Goal: Check status: Check status

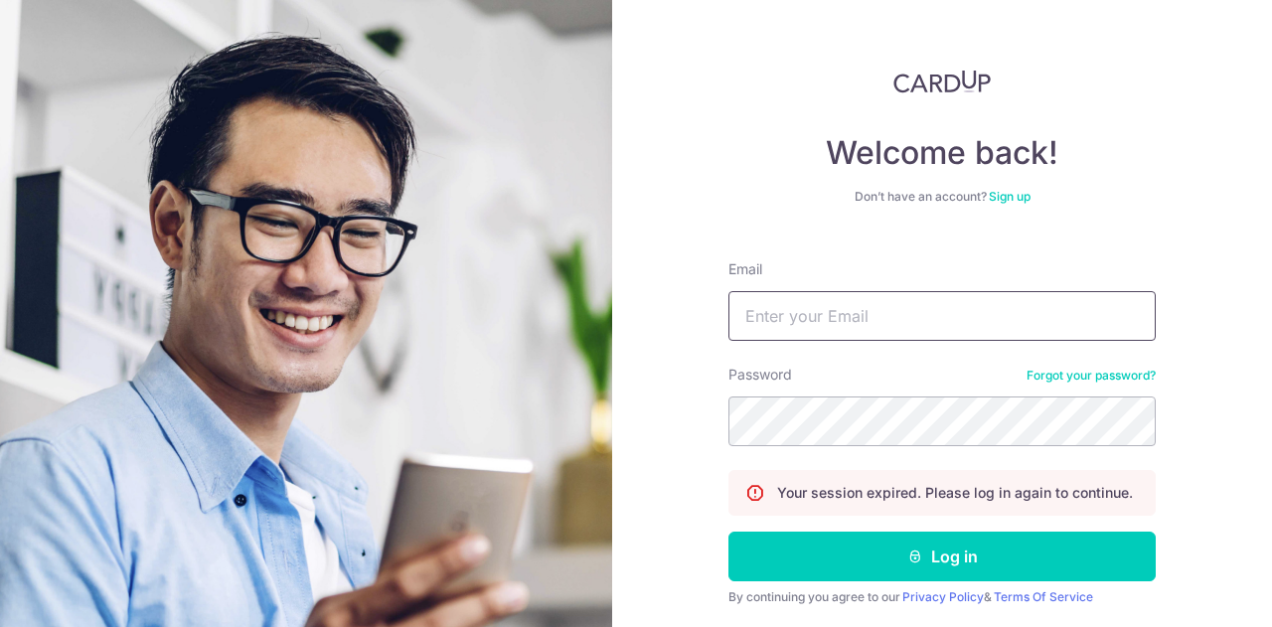
click at [811, 318] on input "Email" at bounding box center [942, 316] width 427 height 50
type input "[PERSON_NAME][EMAIL_ADDRESS][DOMAIN_NAME]"
click at [729, 532] on button "Log in" at bounding box center [942, 557] width 427 height 50
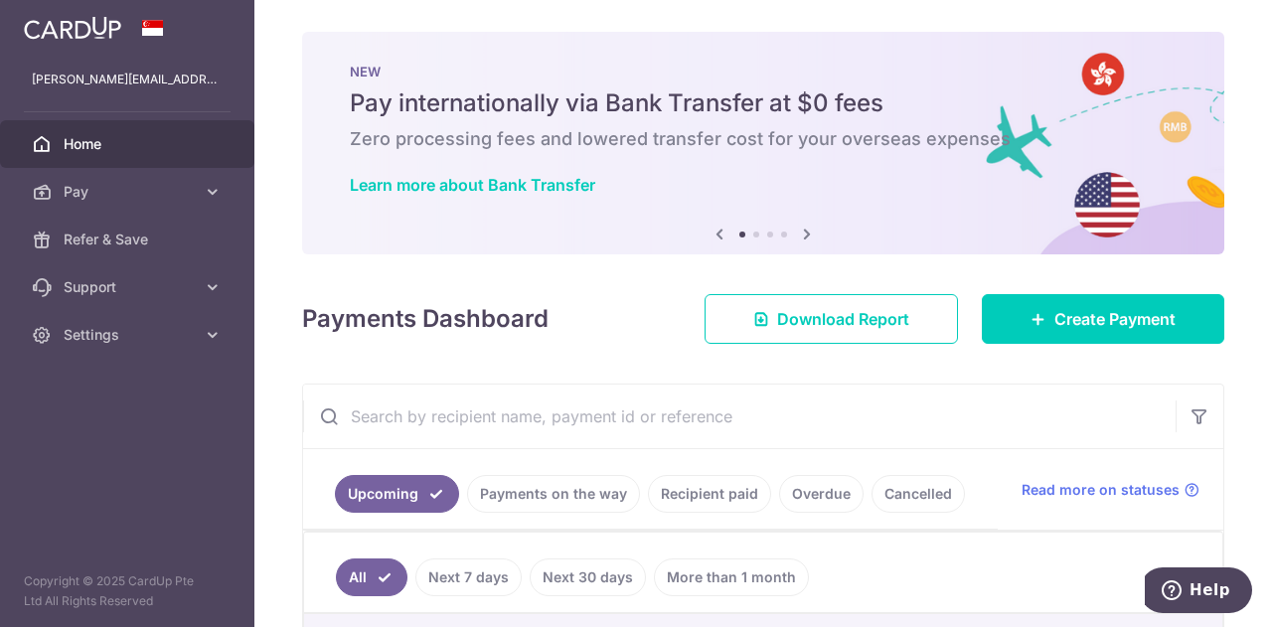
click at [551, 488] on link "Payments on the way" at bounding box center [553, 494] width 173 height 38
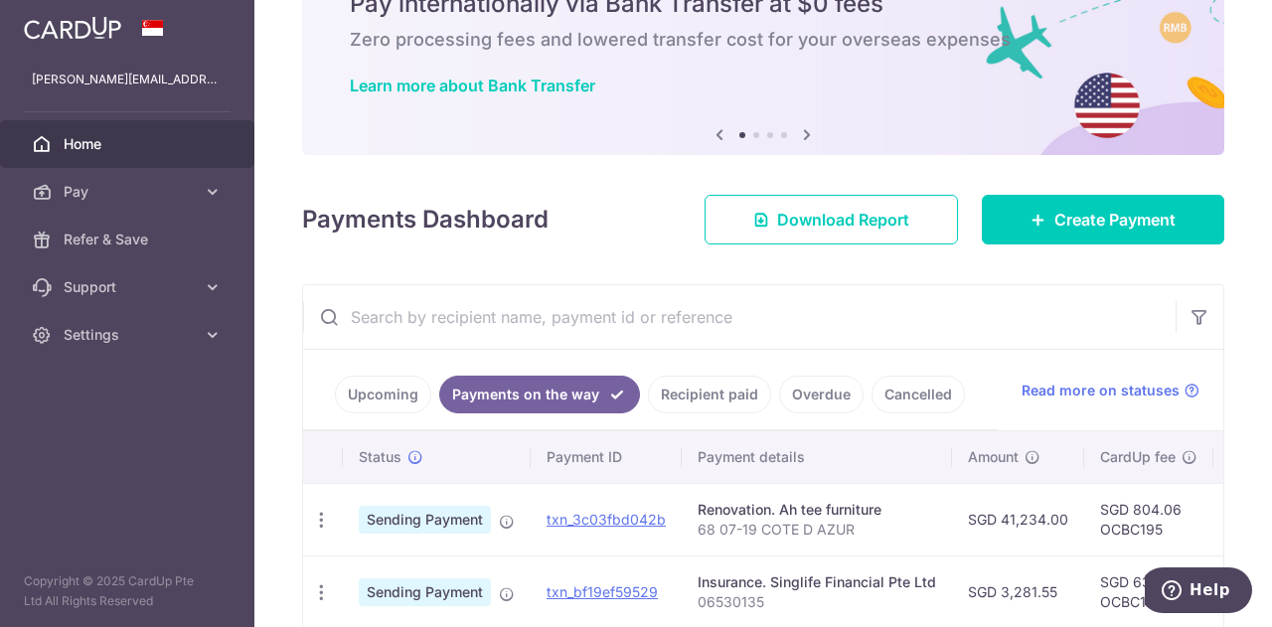
scroll to position [199, 0]
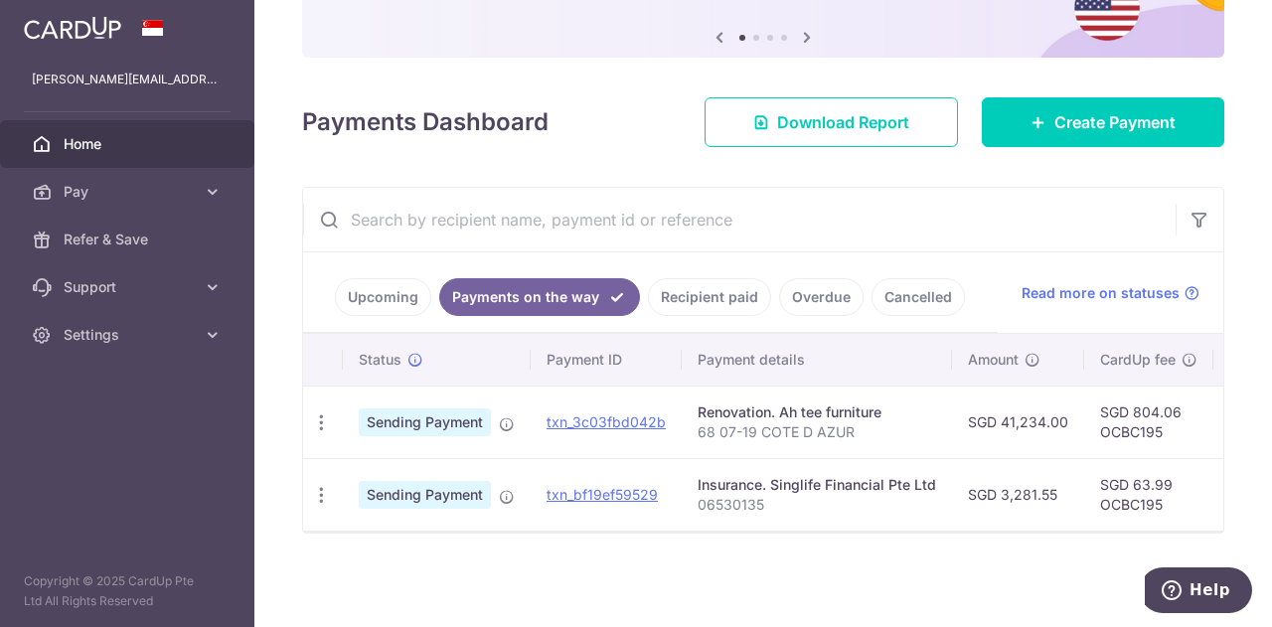
click at [727, 294] on div at bounding box center [642, 316] width 1285 height 633
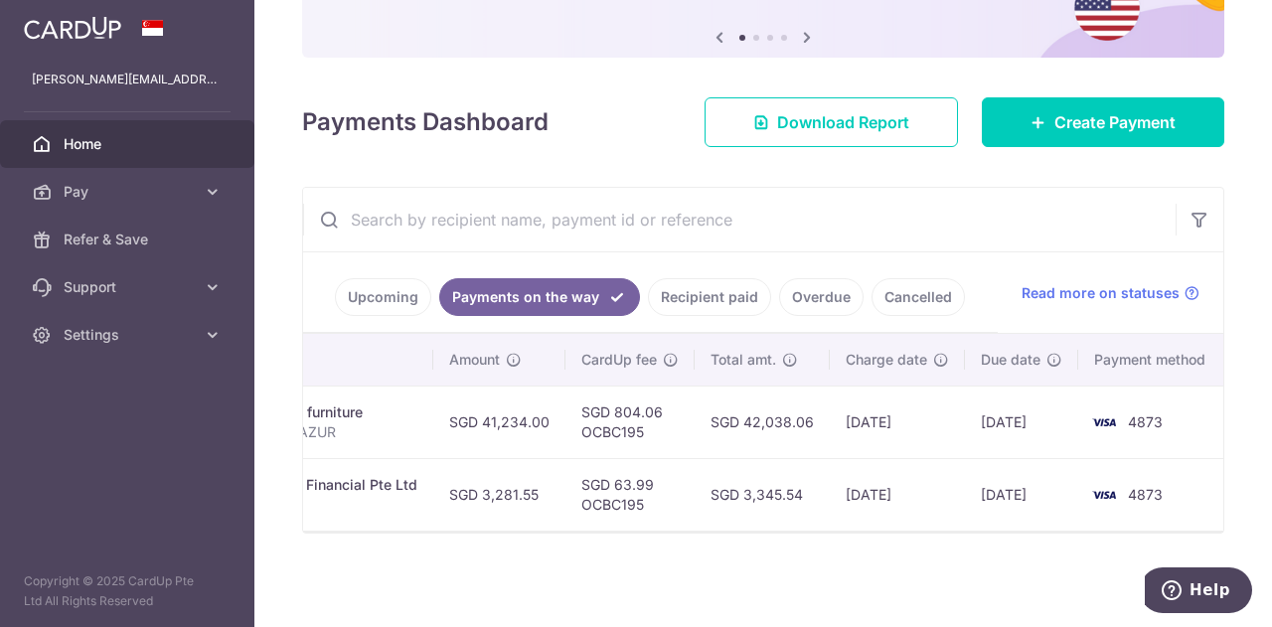
click at [702, 299] on link "Recipient paid" at bounding box center [709, 297] width 123 height 38
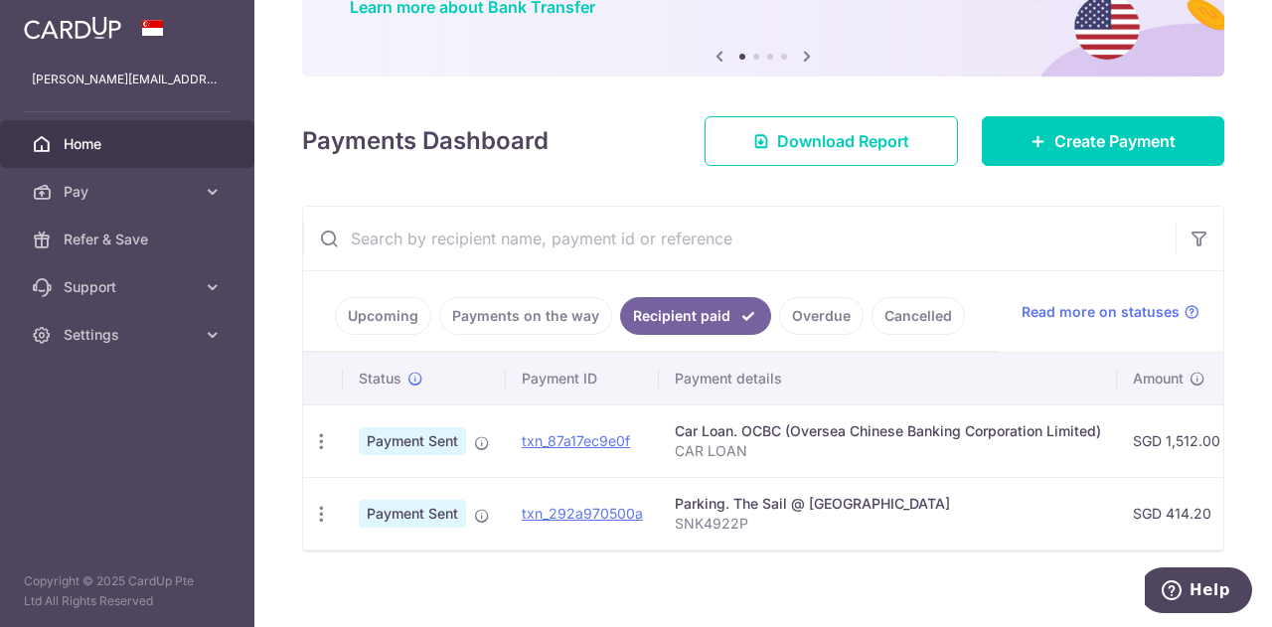
scroll to position [0, 0]
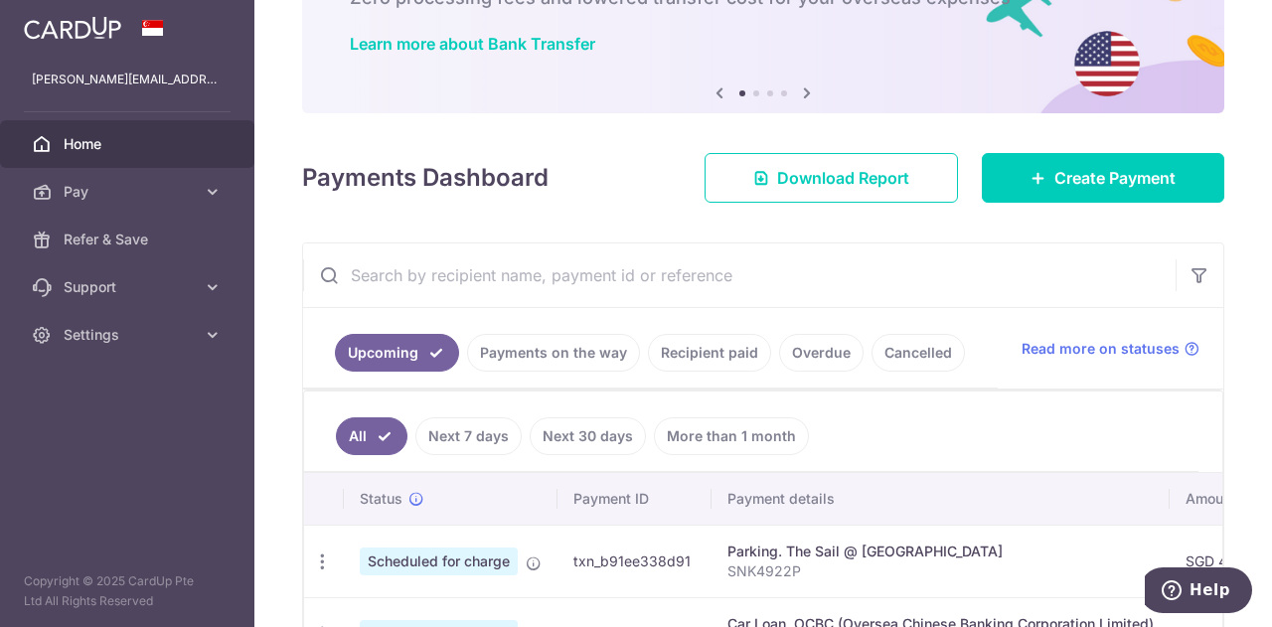
scroll to position [199, 0]
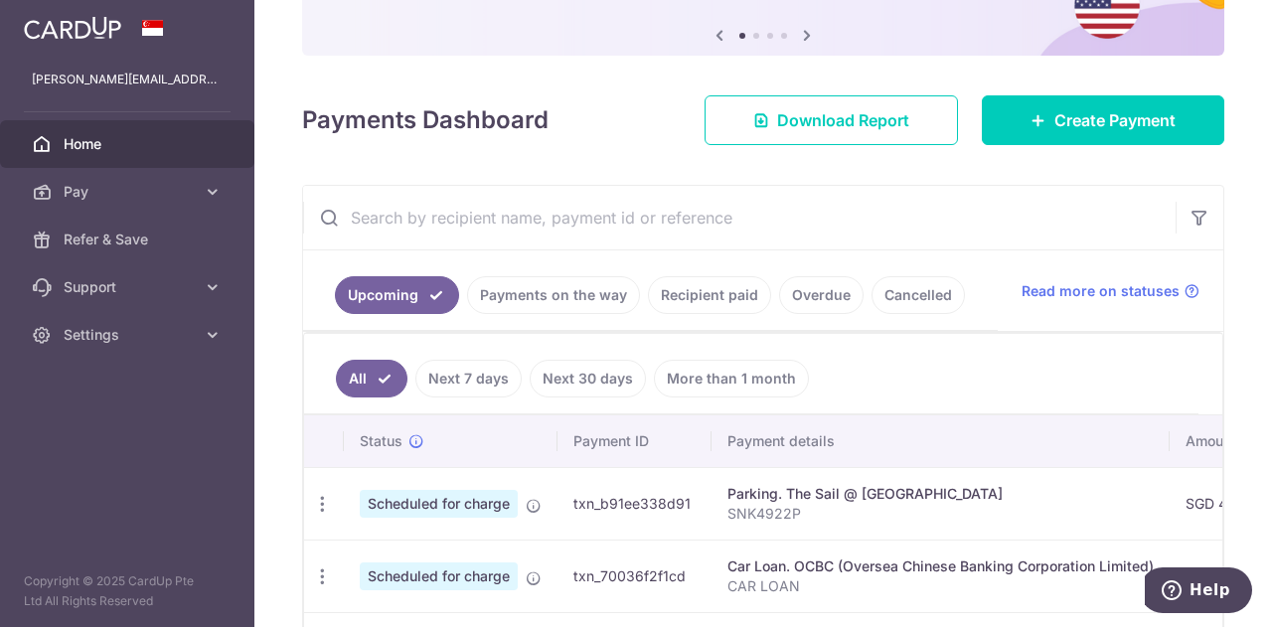
click at [517, 295] on link "Payments on the way" at bounding box center [553, 295] width 173 height 38
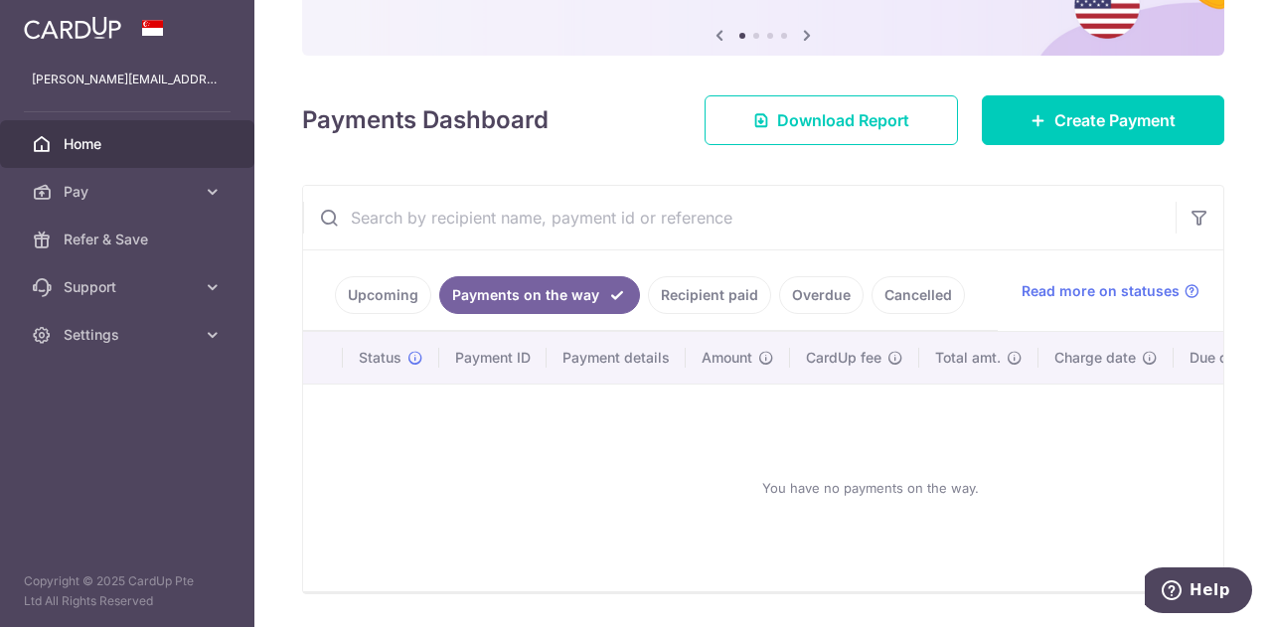
click at [706, 299] on link "Recipient paid" at bounding box center [709, 295] width 123 height 38
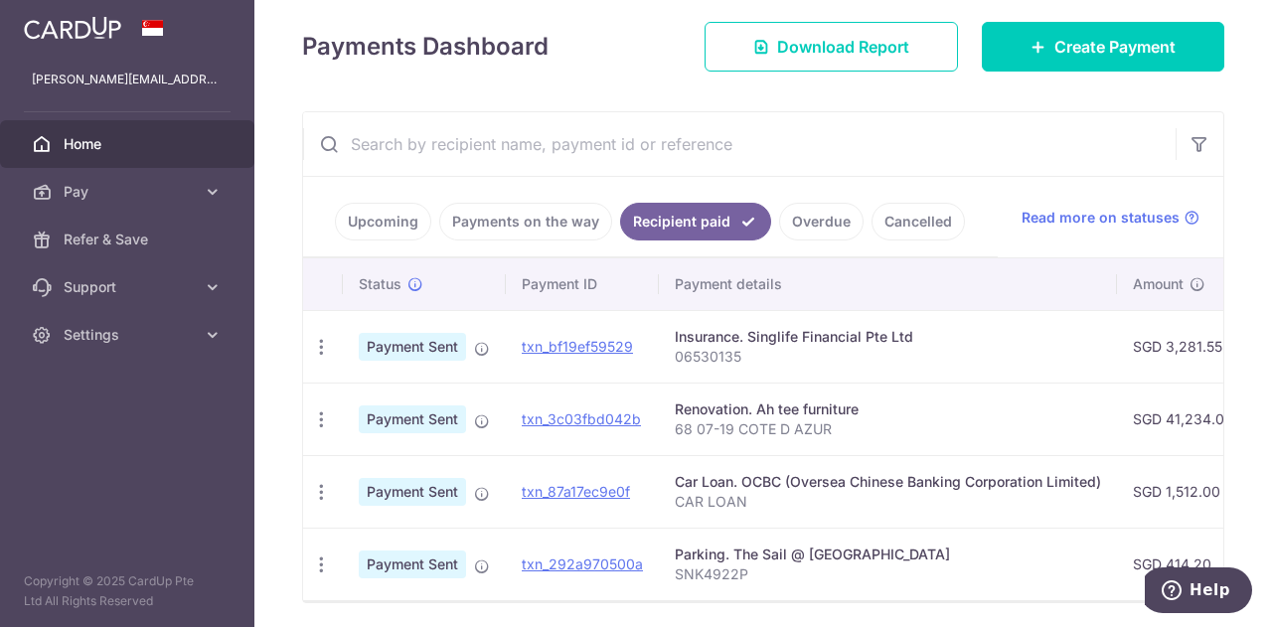
scroll to position [298, 0]
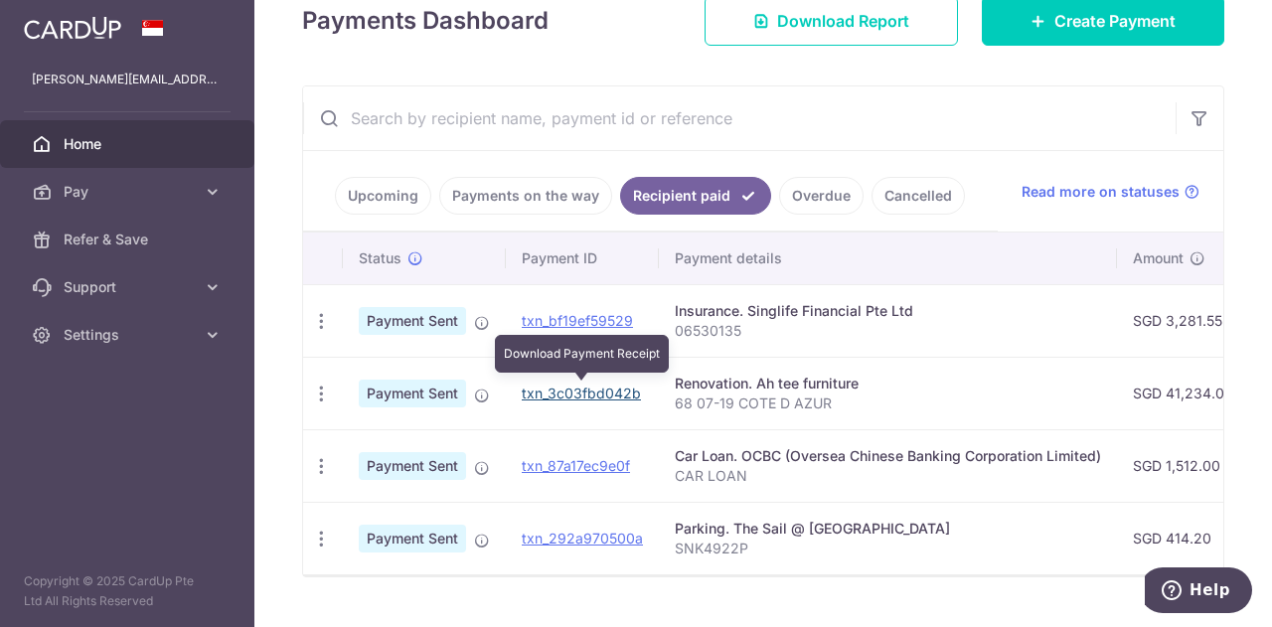
click at [577, 392] on link "txn_3c03fbd042b" at bounding box center [581, 393] width 119 height 17
